Goal: Connect with others: Connect with others

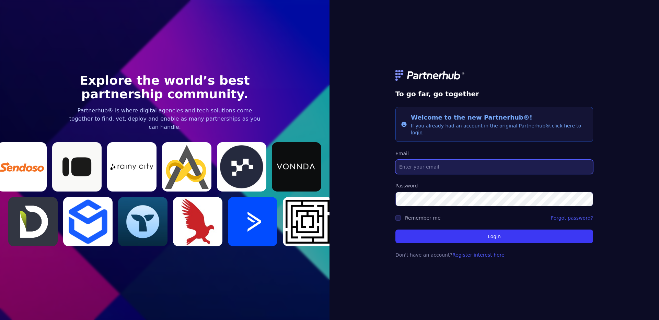
click at [469, 166] on input "Email" at bounding box center [494, 167] width 198 height 14
type input "[EMAIL_ADDRESS][DOMAIN_NAME]"
click at [395, 230] on button "Login" at bounding box center [494, 237] width 198 height 14
click at [413, 215] on label "Remember me" at bounding box center [423, 217] width 36 height 5
click at [401, 215] on input "Remember me" at bounding box center [397, 217] width 5 height 5
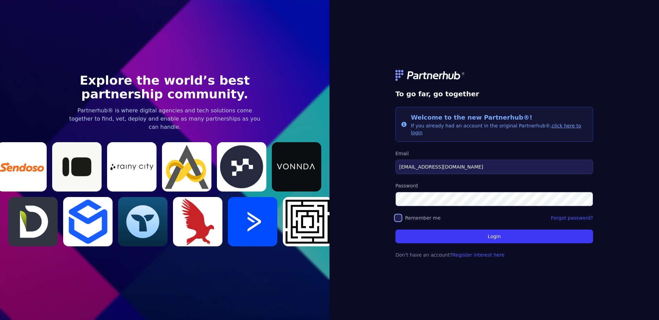
checkbox input "true"
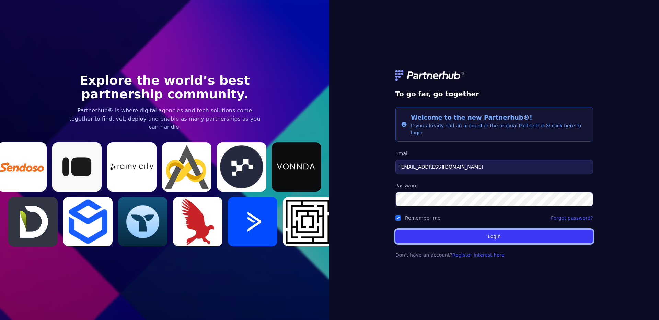
click at [487, 235] on button "Login" at bounding box center [494, 237] width 198 height 14
click at [493, 233] on button "Login" at bounding box center [494, 237] width 198 height 14
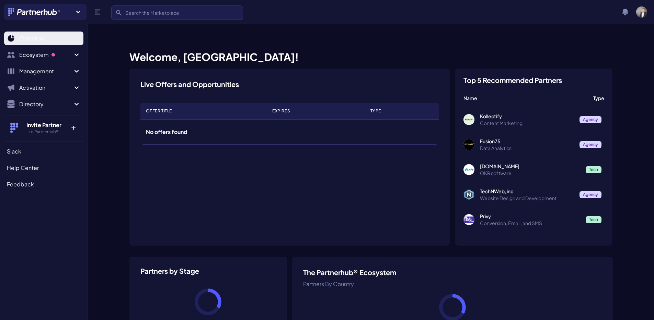
click at [40, 42] on span "Overview" at bounding box center [31, 38] width 25 height 8
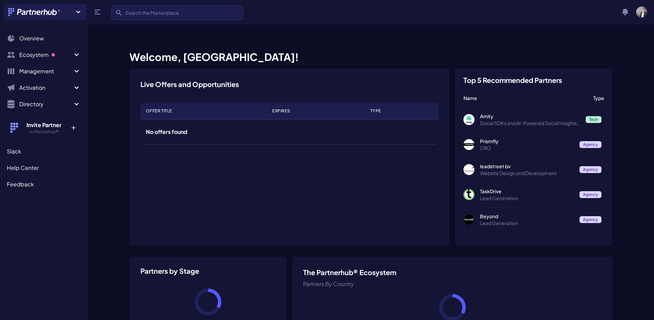
click at [527, 195] on p "Lead Generation" at bounding box center [527, 198] width 94 height 7
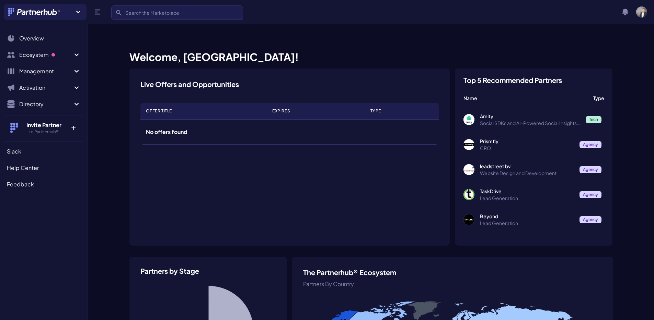
scroll to position [0, 0]
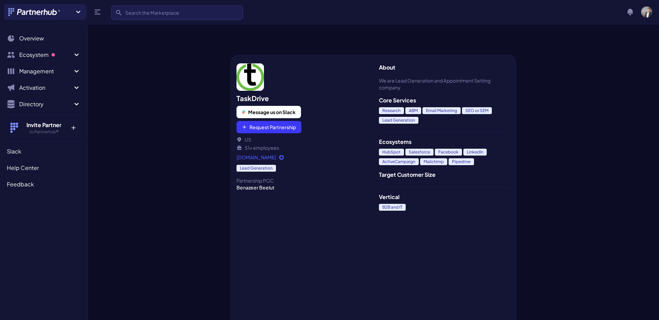
click at [173, 141] on div at bounding box center [159, 185] width 143 height 299
click at [41, 58] on span "Ecosystem" at bounding box center [45, 55] width 53 height 8
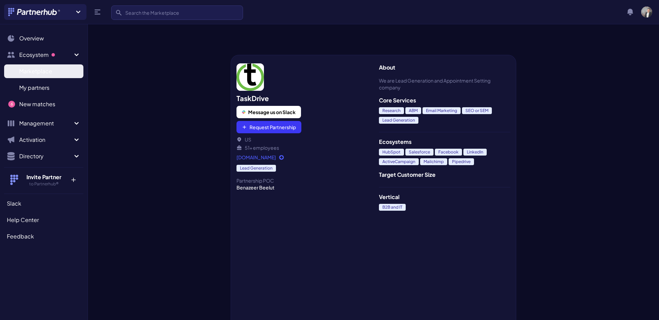
click at [44, 68] on span "Marketplace" at bounding box center [35, 71] width 33 height 8
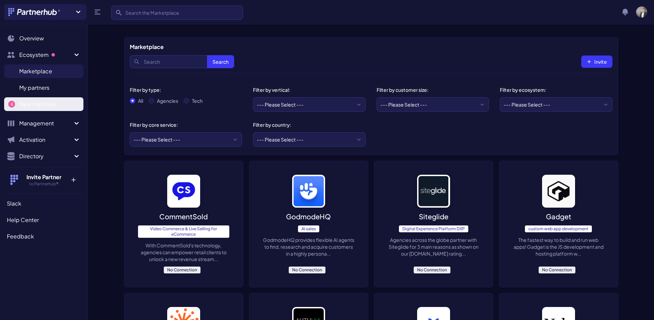
click at [34, 103] on span "New matches" at bounding box center [37, 104] width 36 height 8
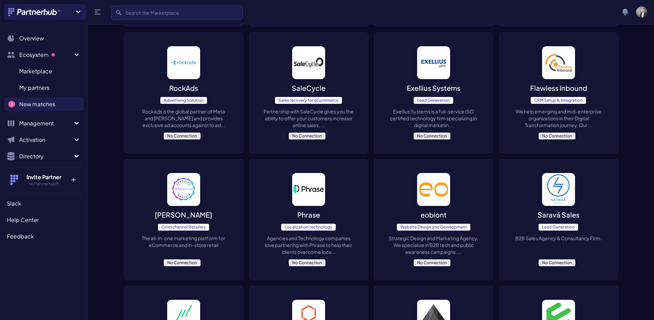
scroll to position [341, 0]
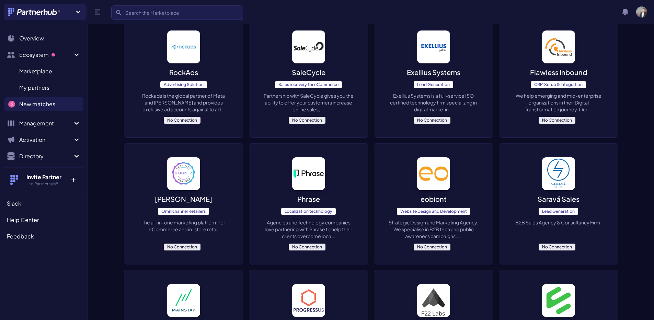
click at [50, 107] on span "New matches" at bounding box center [37, 104] width 36 height 8
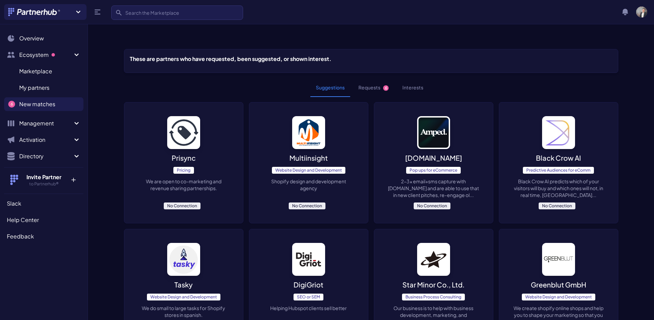
scroll to position [0, 0]
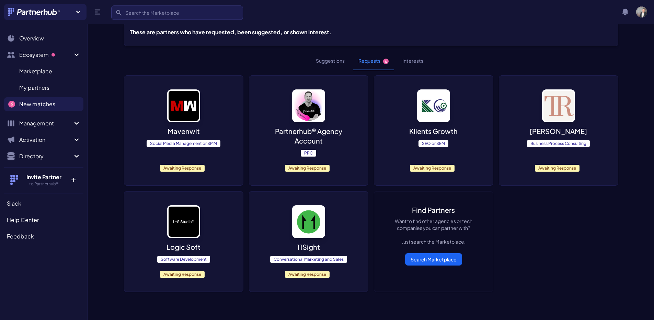
scroll to position [35, 0]
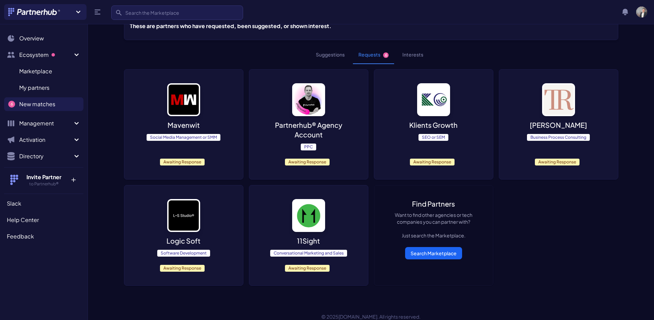
click at [313, 265] on span "Awaiting Response" at bounding box center [307, 268] width 45 height 7
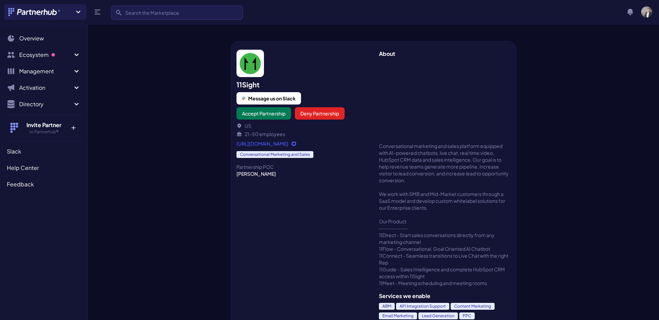
click at [294, 254] on div "11Sight Message us on Slack Accept Partnership Deny Partnership US 21-50 employ…" at bounding box center [302, 180] width 143 height 279
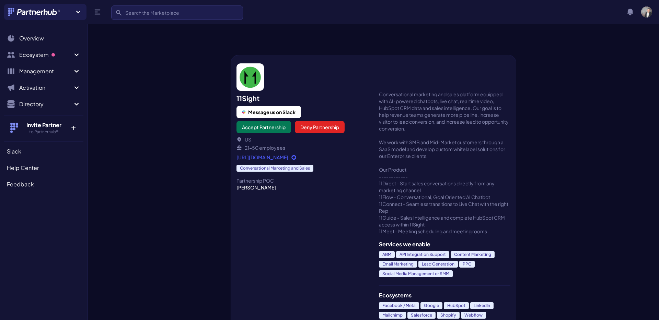
scroll to position [69, 0]
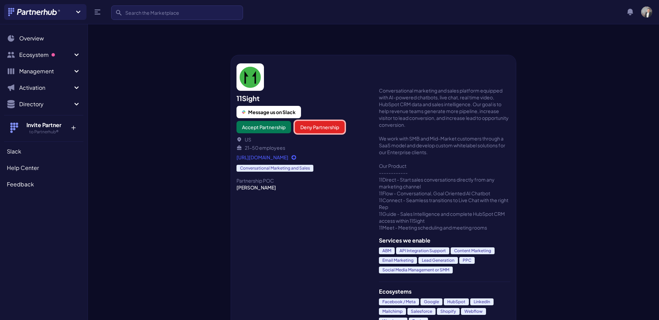
click at [324, 121] on button "Deny Partnership" at bounding box center [320, 127] width 50 height 12
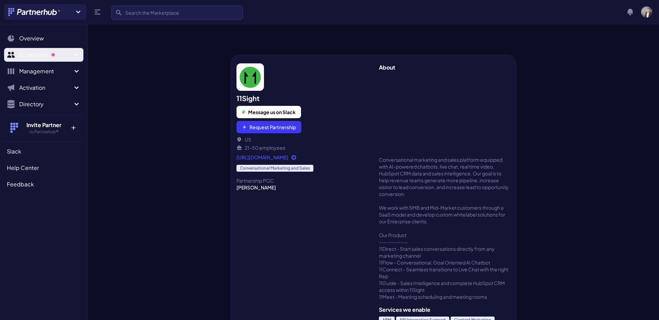
click at [73, 55] on icon "Sidebar" at bounding box center [76, 55] width 8 height 8
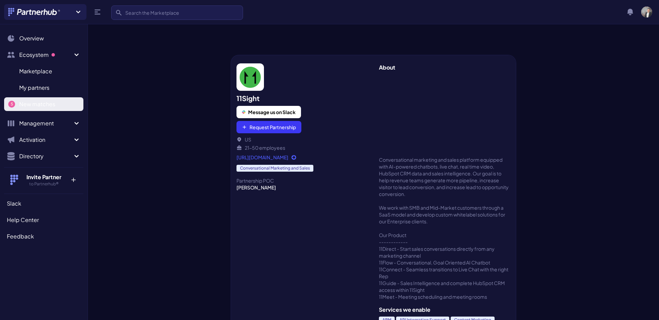
click at [38, 107] on span "New matches" at bounding box center [37, 104] width 36 height 8
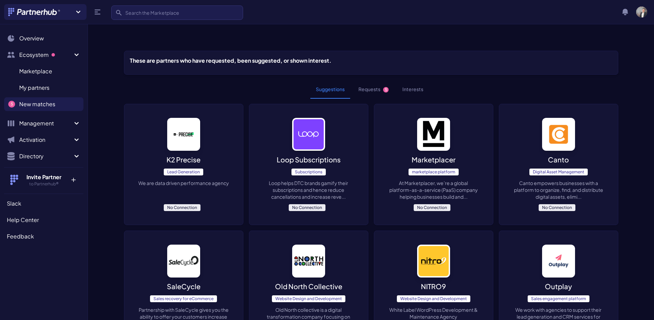
click at [382, 80] on button "Requests 5" at bounding box center [373, 89] width 41 height 19
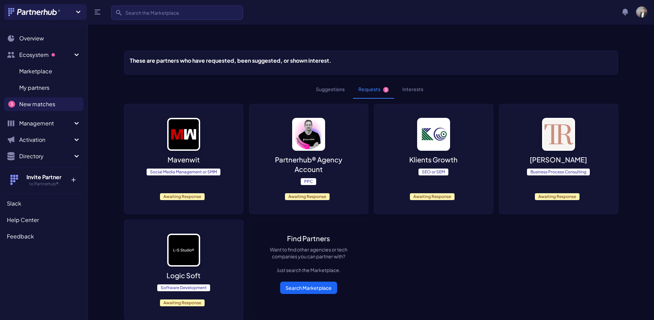
click at [185, 248] on img at bounding box center [183, 250] width 33 height 33
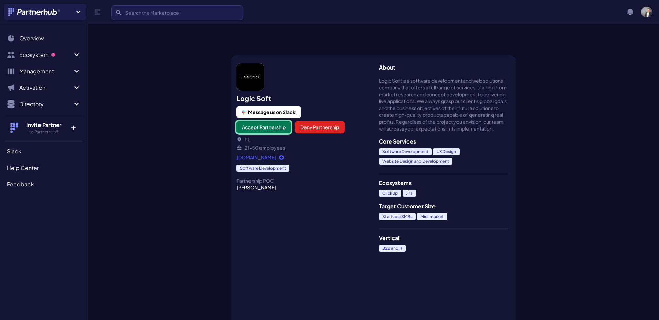
click at [271, 121] on button "Accept Partnership" at bounding box center [263, 127] width 55 height 12
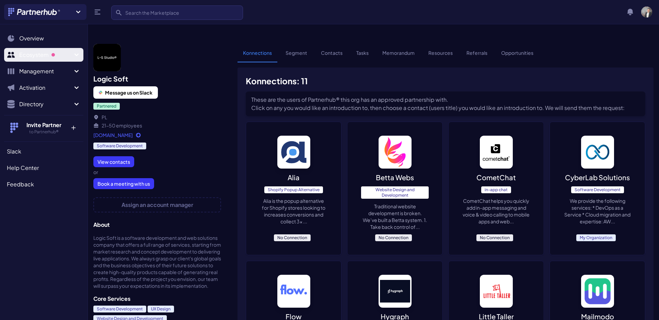
click at [70, 55] on span "Ecosystem" at bounding box center [45, 55] width 53 height 8
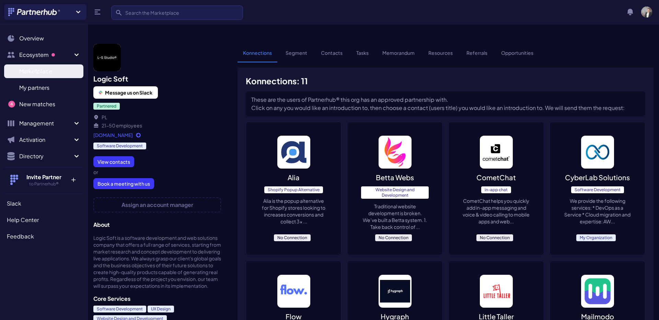
click at [38, 73] on span "Marketplace" at bounding box center [35, 71] width 33 height 8
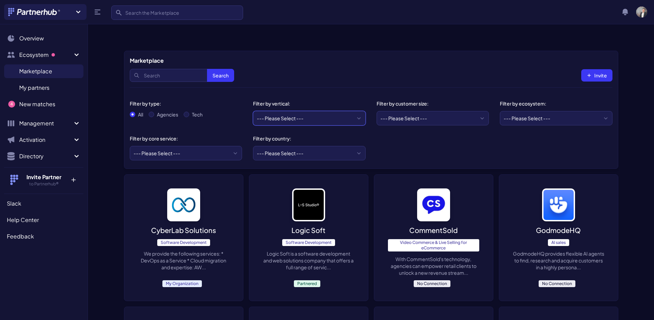
click at [293, 111] on select "--- Please Select --- eCommerce and consumer brands B2B and IT Local retailers …" at bounding box center [309, 118] width 113 height 14
select select "B2B and IT"
click at [253, 111] on select "--- Please Select --- eCommerce and consumer brands B2B and IT Local retailers …" at bounding box center [309, 118] width 113 height 14
click at [417, 111] on select "--- Please Select --- Startups/SMBs Mid-market Enterprise" at bounding box center [432, 118] width 113 height 14
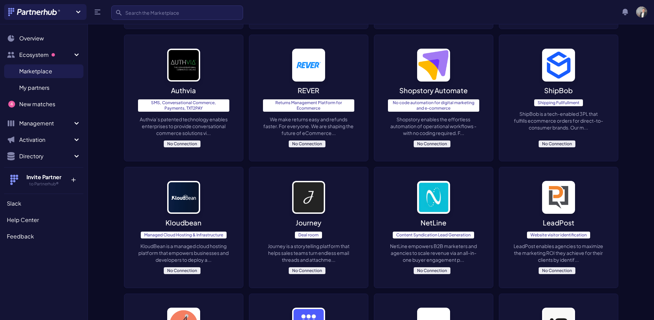
scroll to position [301, 0]
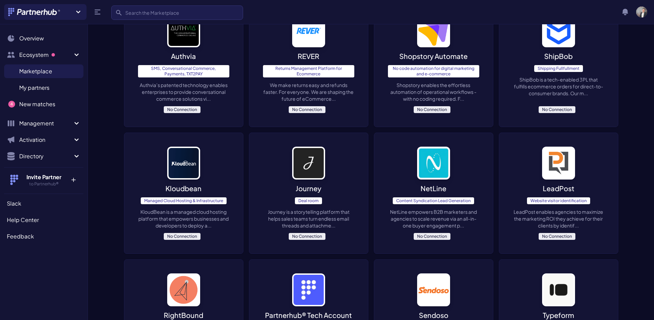
click at [190, 149] on img at bounding box center [183, 163] width 33 height 33
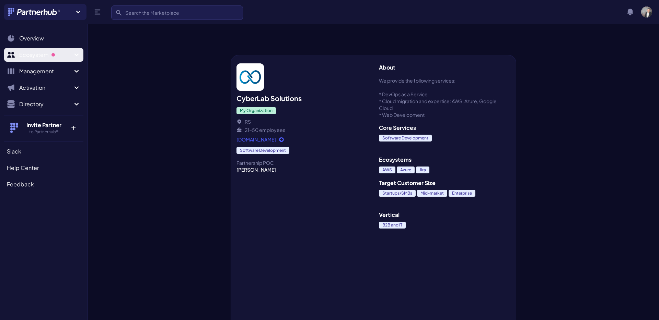
click at [44, 56] on span "Ecosystem" at bounding box center [45, 55] width 53 height 8
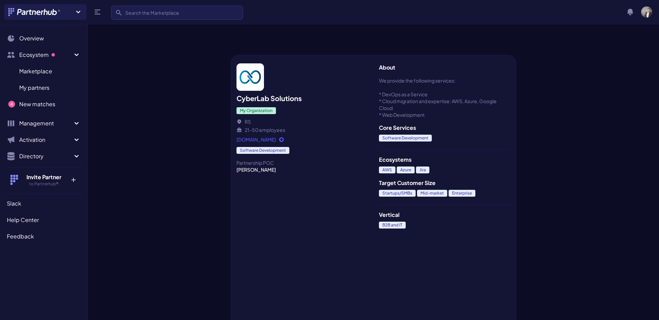
drag, startPoint x: 526, startPoint y: 67, endPoint x: 535, endPoint y: 65, distance: 9.2
click at [527, 66] on div "CyberLab Solutions My Organization RS 21-50 employees cyberlab.rs Software Deve…" at bounding box center [373, 185] width 571 height 299
click at [650, 10] on img "button" at bounding box center [646, 12] width 11 height 11
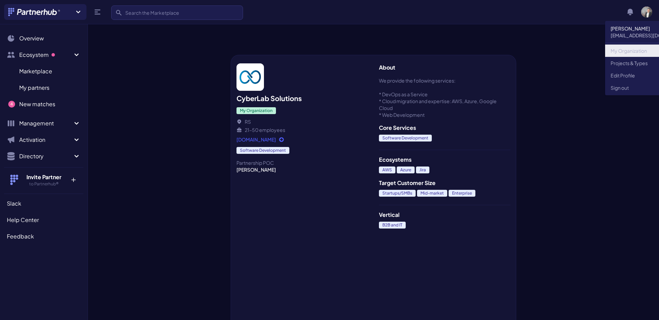
click at [635, 52] on link "My Organization" at bounding box center [651, 51] width 93 height 12
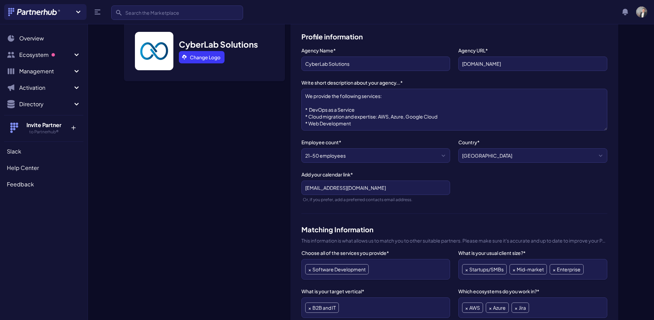
scroll to position [84, 0]
click at [370, 113] on textarea "We provide the following services: * DevOps as a Service * Cloud migration and …" at bounding box center [454, 109] width 306 height 42
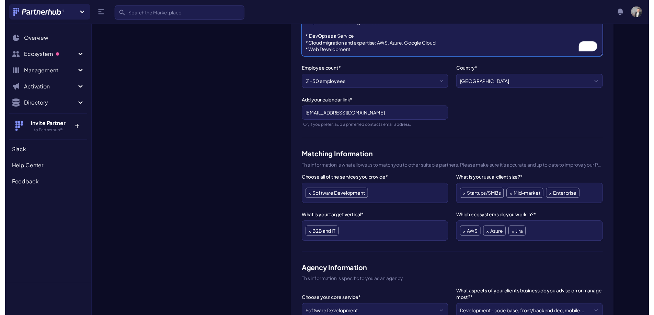
scroll to position [157, 0]
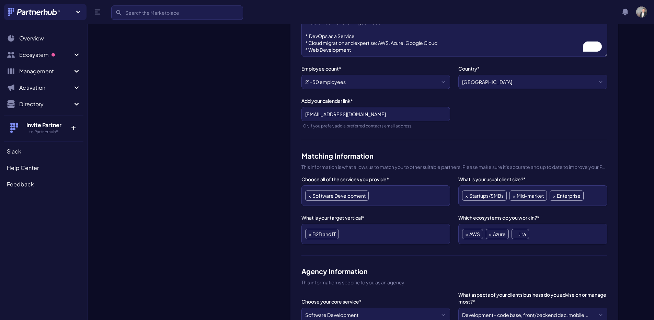
click at [515, 230] on span "×" at bounding box center [515, 235] width 3 height 10
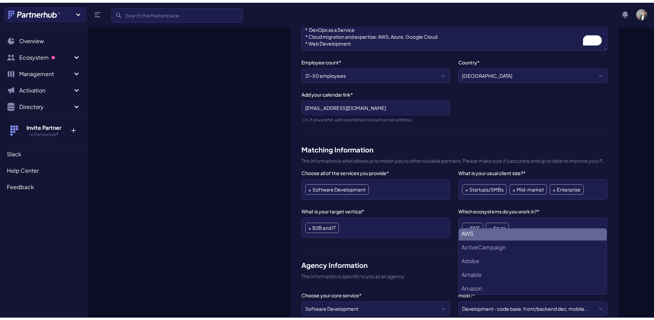
scroll to position [0, 0]
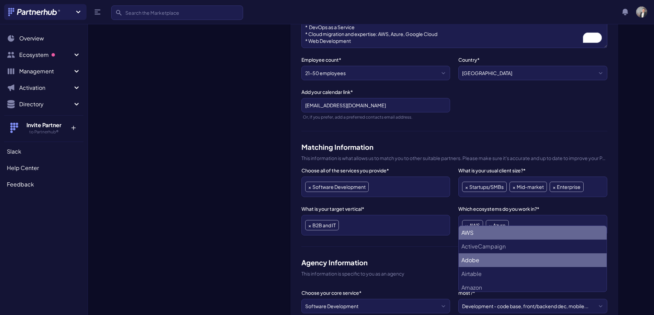
click at [237, 220] on div "CyberLab Solutions Change Logo" at bounding box center [204, 293] width 161 height 711
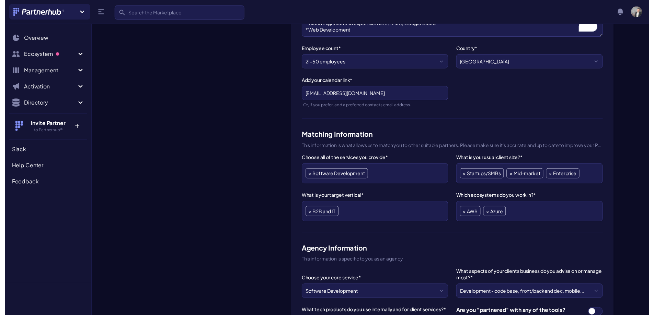
scroll to position [179, 0]
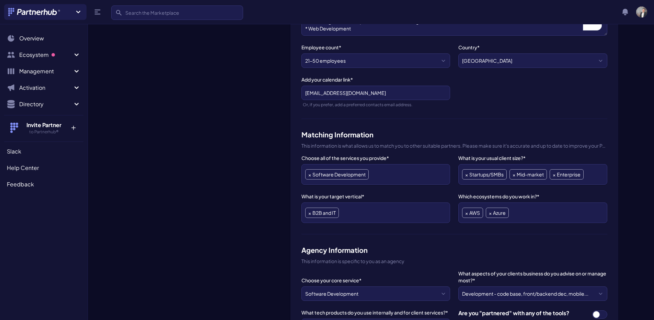
click at [389, 168] on ul "× Software Development" at bounding box center [375, 174] width 141 height 13
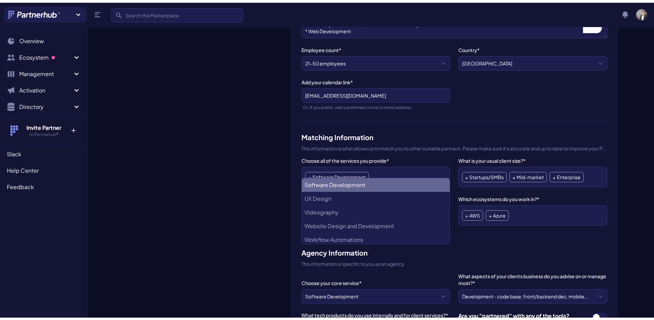
scroll to position [305, 0]
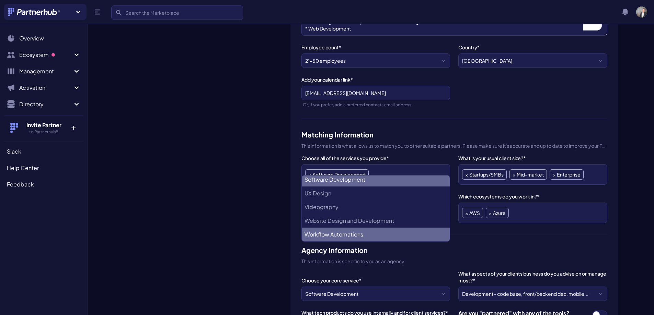
click at [246, 238] on div "CyberLab Solutions Change Logo" at bounding box center [204, 281] width 161 height 711
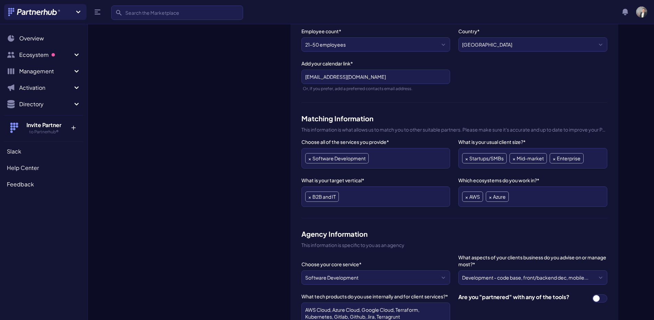
scroll to position [284, 0]
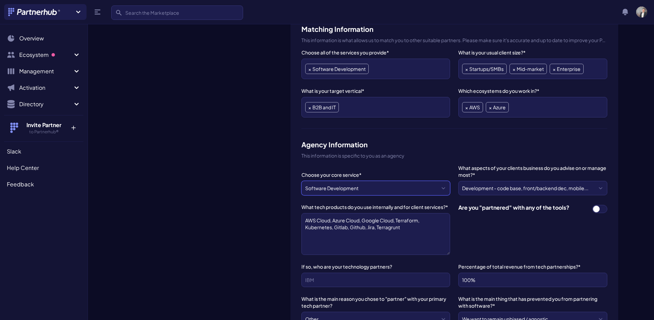
click at [354, 181] on select "--- Please Select --- ABM API Integration Support Business Process Consulting C…" at bounding box center [375, 188] width 149 height 14
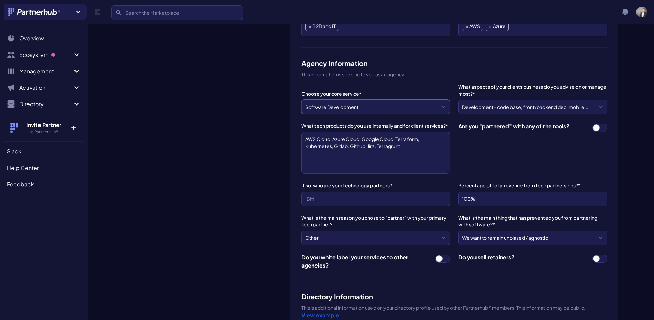
scroll to position [388, 0]
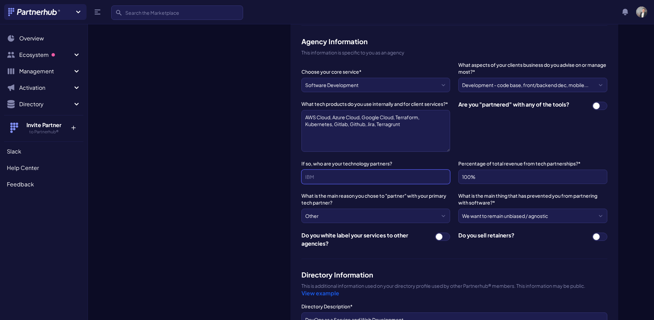
click at [339, 170] on input "If so, who are your technology partners?" at bounding box center [375, 177] width 149 height 14
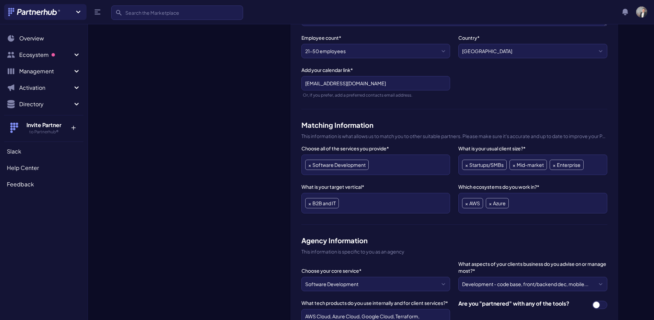
scroll to position [0, 0]
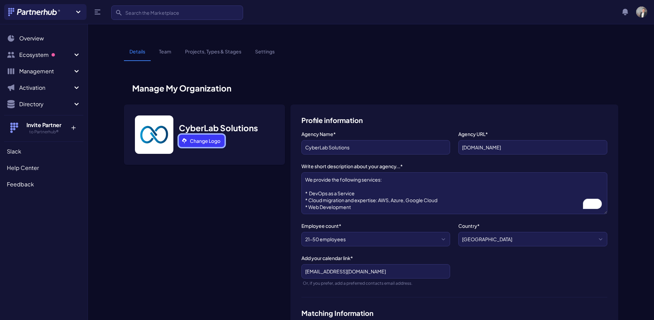
click at [205, 135] on link "Change Logo" at bounding box center [202, 141] width 46 height 12
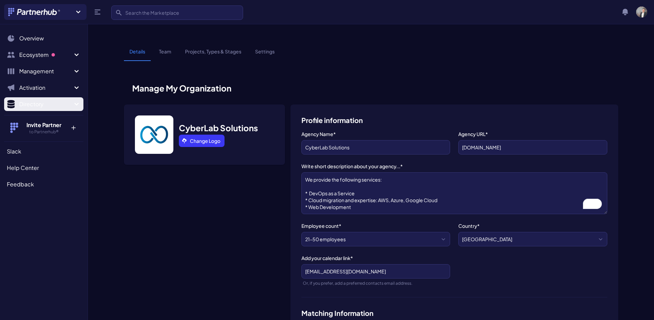
click at [23, 107] on span "Directory" at bounding box center [45, 104] width 53 height 8
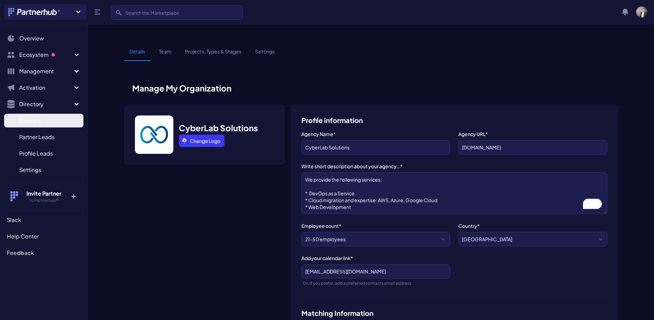
click at [33, 125] on span "Content" at bounding box center [30, 121] width 22 height 8
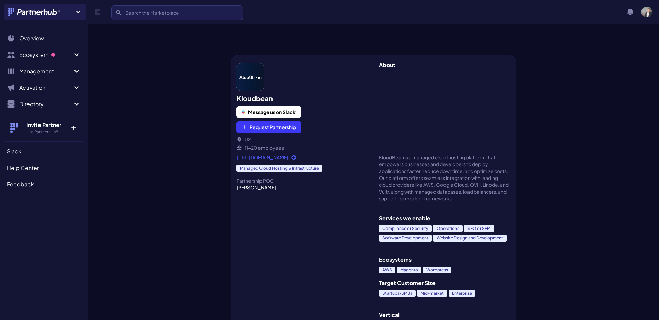
scroll to position [7, 0]
